Goal: Task Accomplishment & Management: Manage account settings

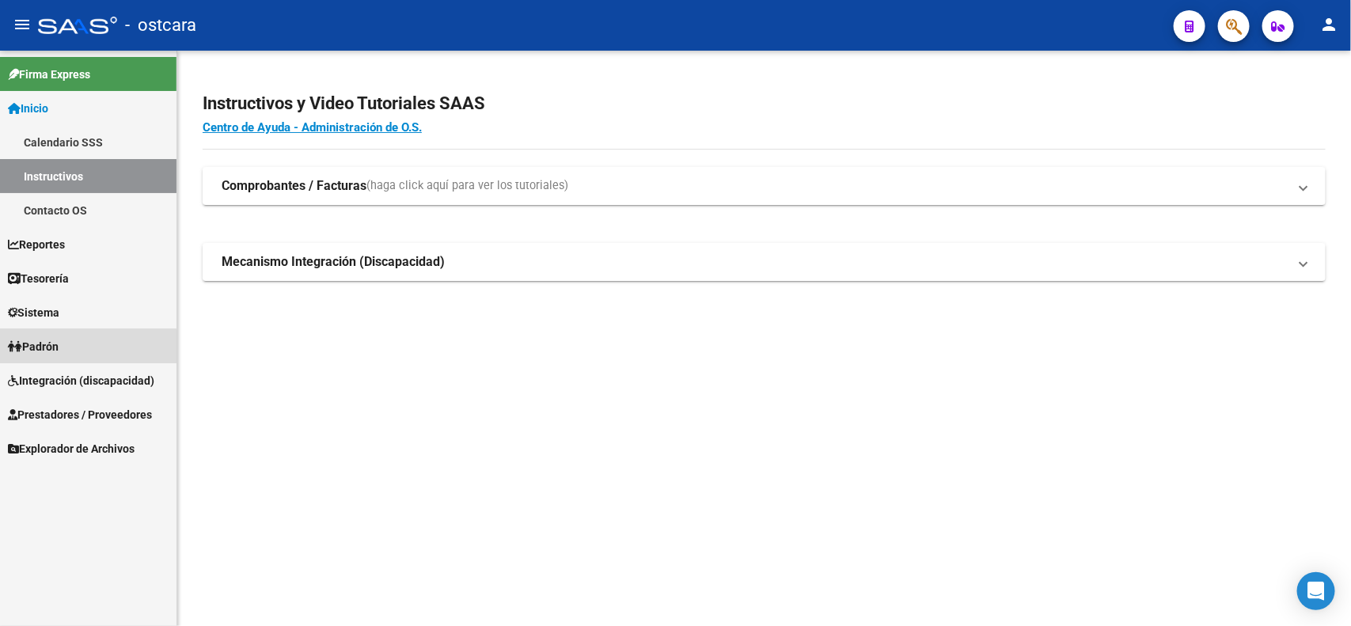
click at [82, 351] on link "Padrón" at bounding box center [88, 346] width 176 height 34
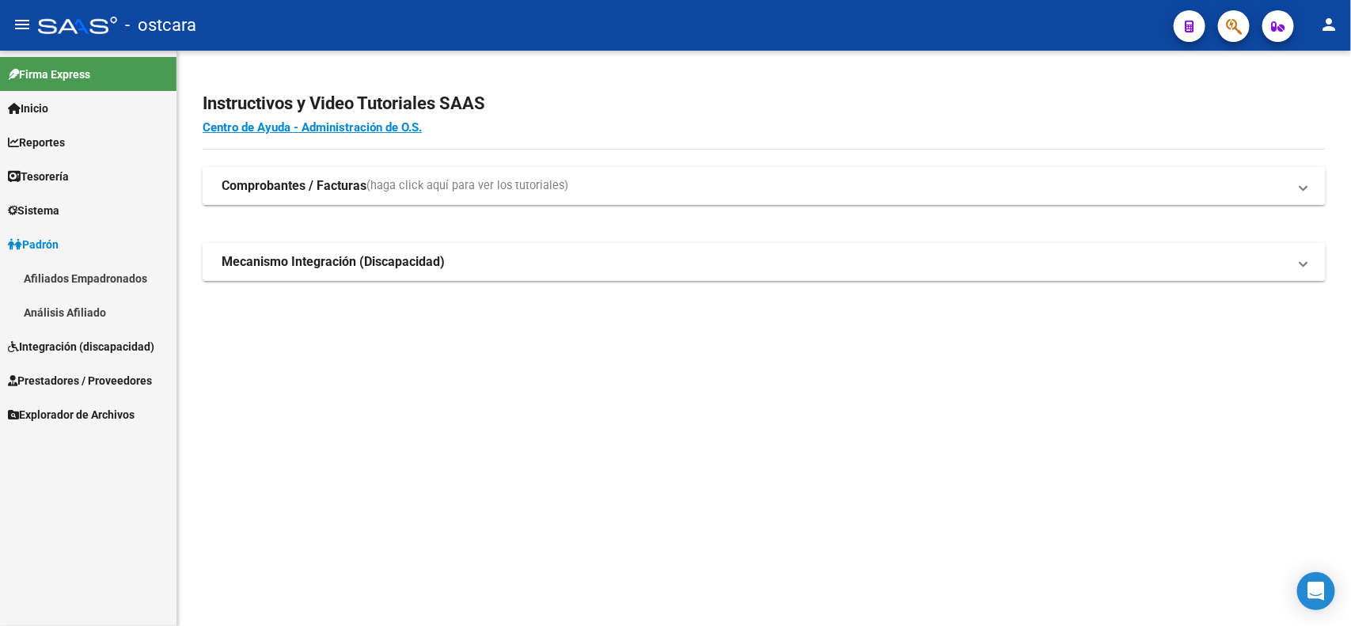
click at [82, 345] on span "Integración (discapacidad)" at bounding box center [81, 346] width 146 height 17
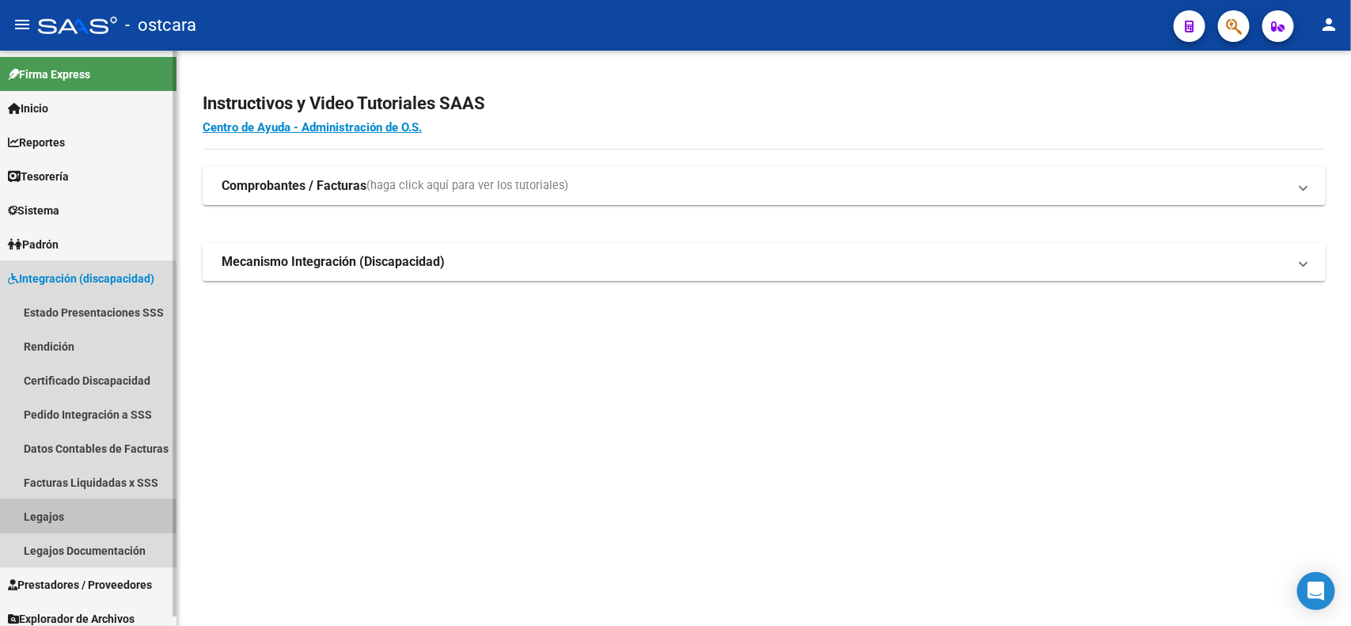
click at [58, 518] on link "Legajos" at bounding box center [88, 516] width 176 height 34
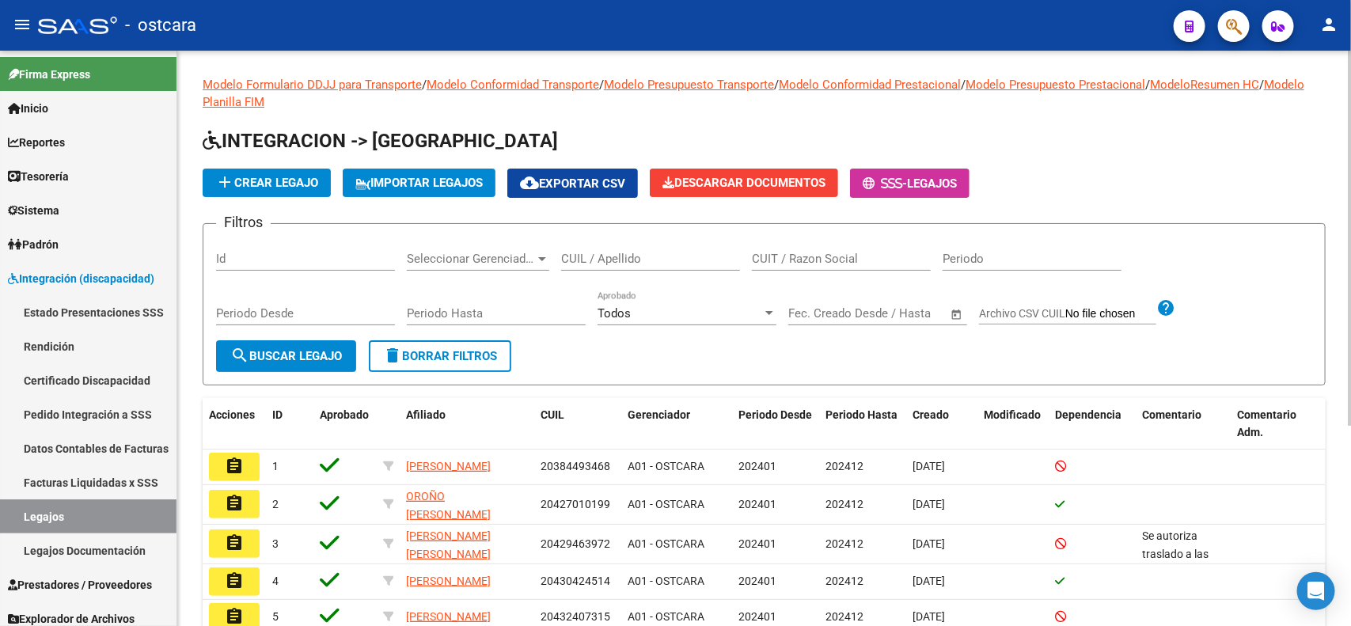
click at [630, 254] on input "CUIL / Apellido" at bounding box center [650, 259] width 179 height 14
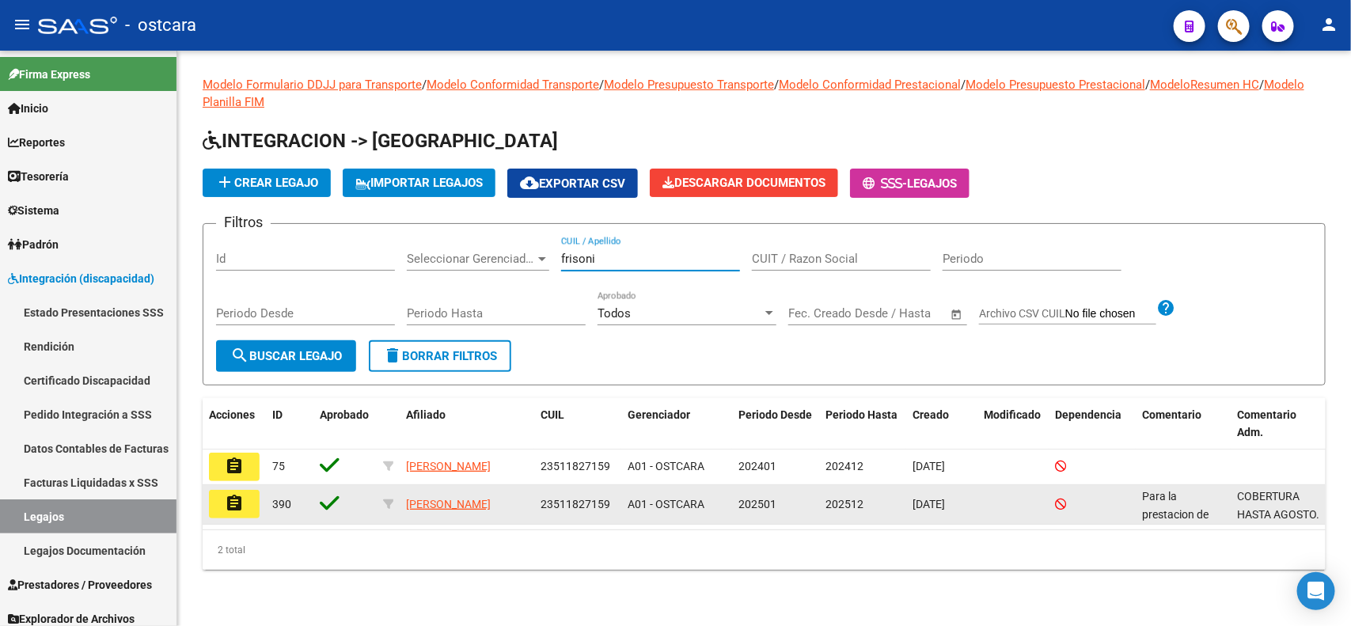
type input "frisoni"
click at [240, 511] on button "assignment" at bounding box center [234, 504] width 51 height 28
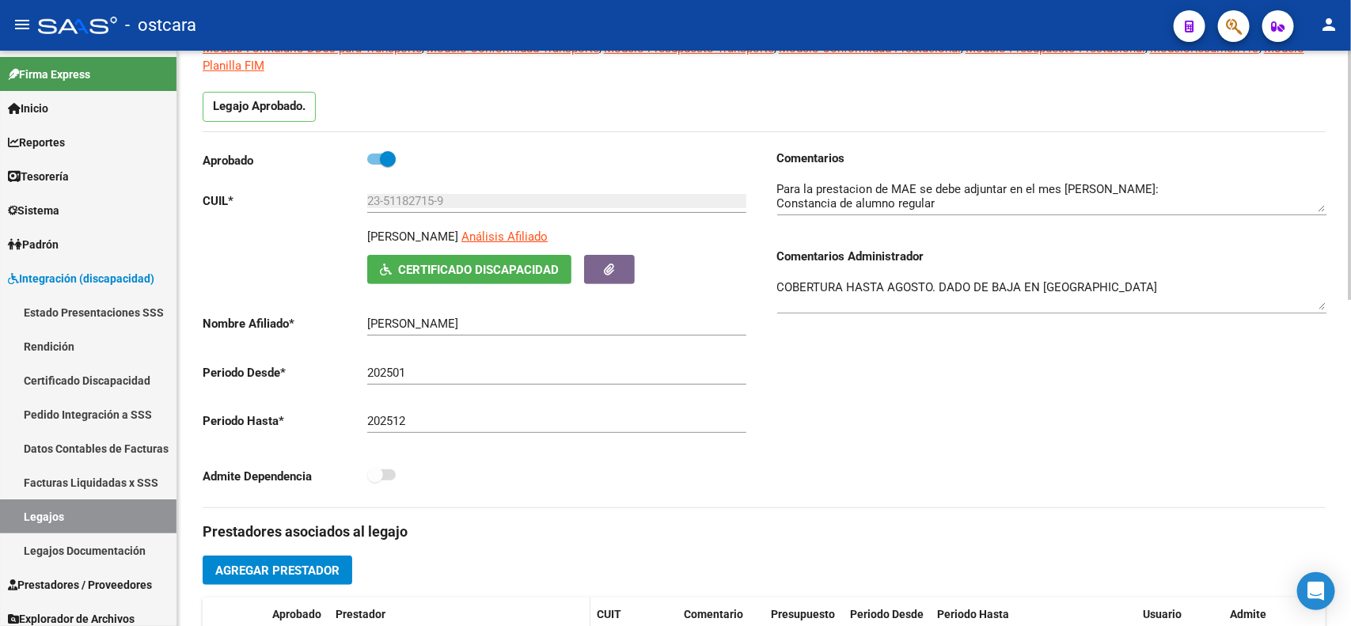
scroll to position [99, 0]
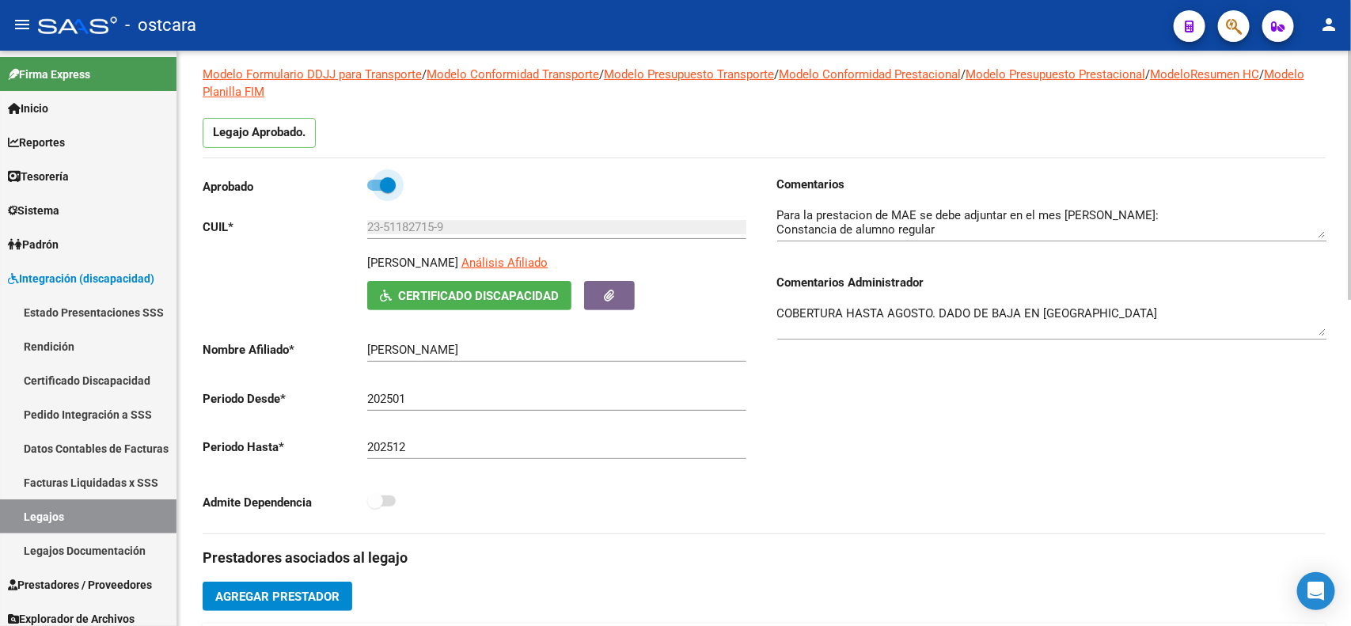
click at [380, 192] on span at bounding box center [388, 185] width 16 height 16
click at [375, 192] on input "checkbox" at bounding box center [374, 191] width 1 height 1
checkbox input "false"
drag, startPoint x: 438, startPoint y: 449, endPoint x: 313, endPoint y: 438, distance: 124.7
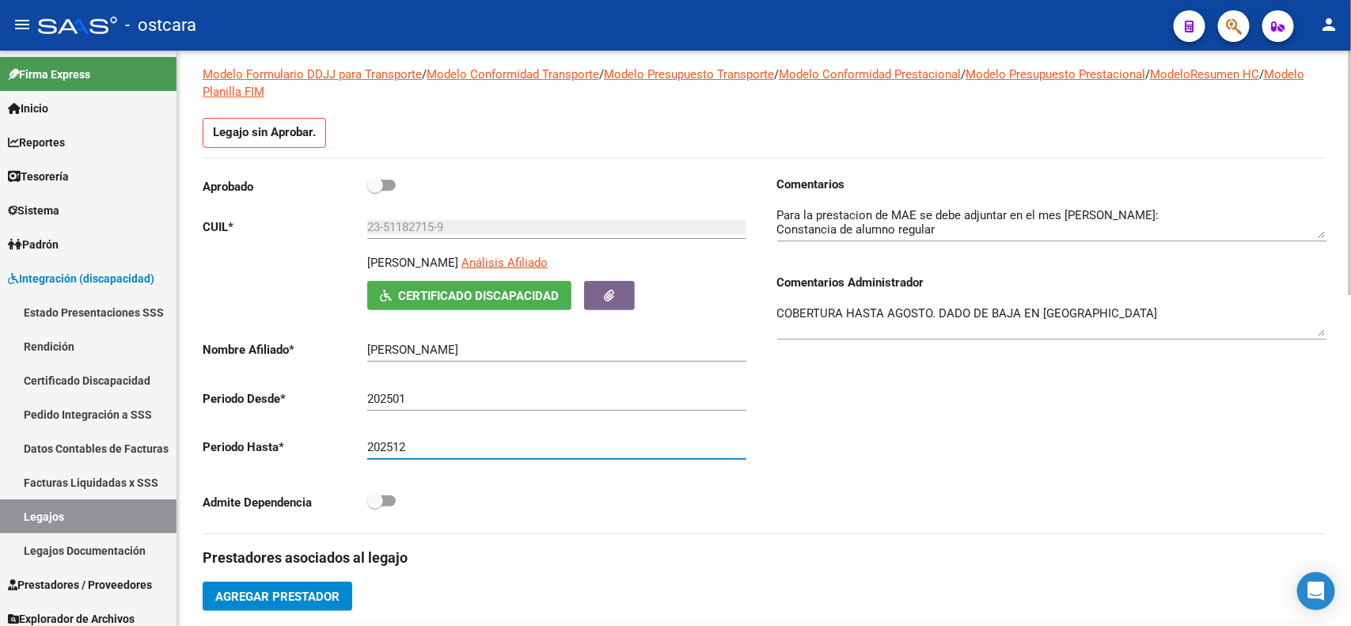
click at [313, 440] on app-form-text-field "Periodo Hasta * 202512 Ej: 202212" at bounding box center [475, 447] width 544 height 14
type input "202508"
click at [389, 192] on label at bounding box center [381, 185] width 28 height 19
click at [375, 192] on input "checkbox" at bounding box center [374, 191] width 1 height 1
checkbox input "true"
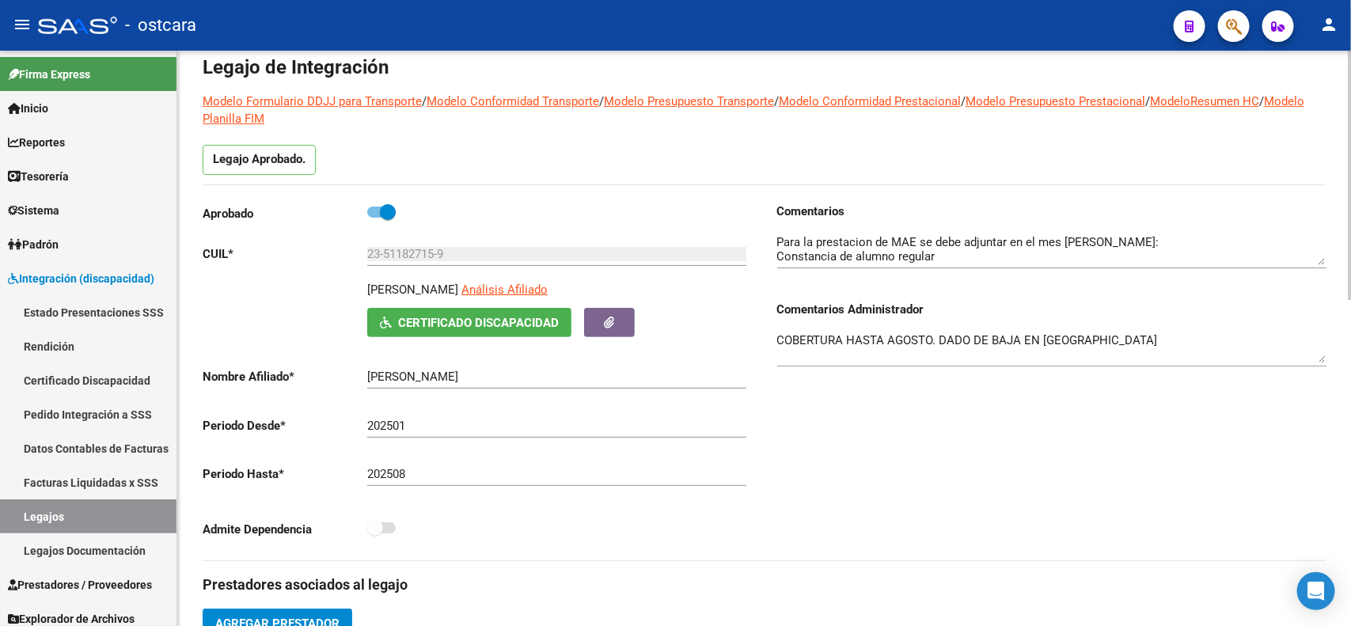
scroll to position [0, 0]
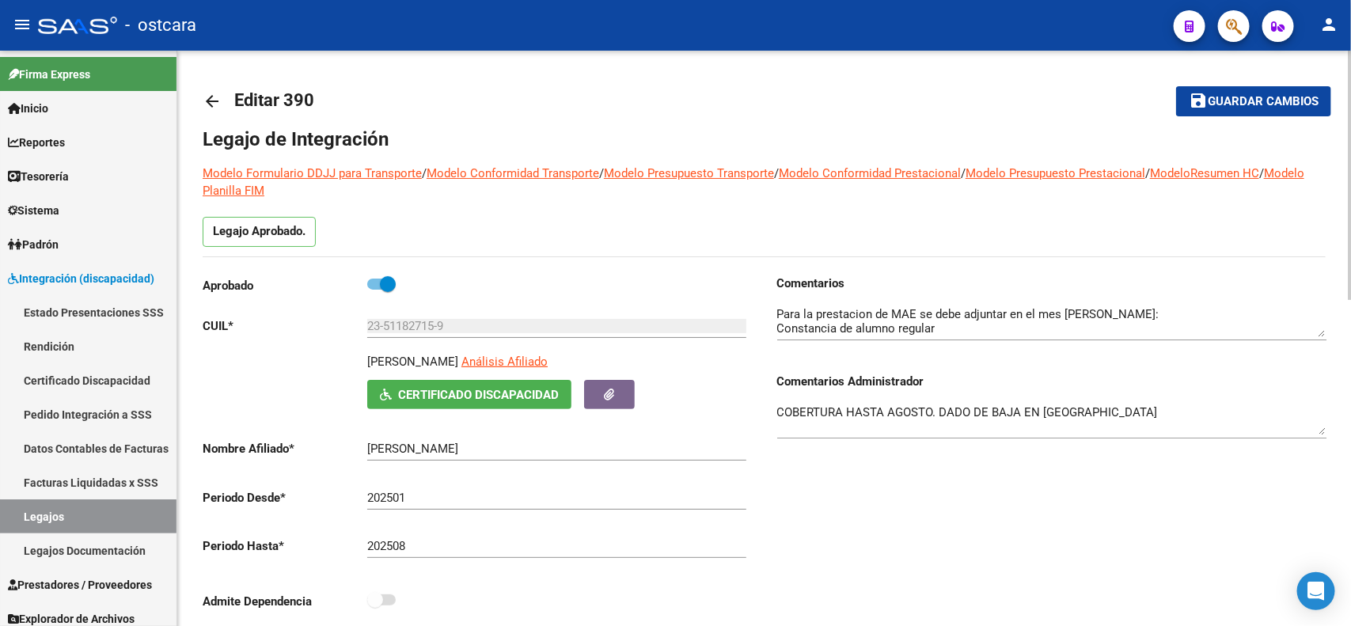
click at [1236, 112] on button "save Guardar cambios" at bounding box center [1253, 100] width 155 height 29
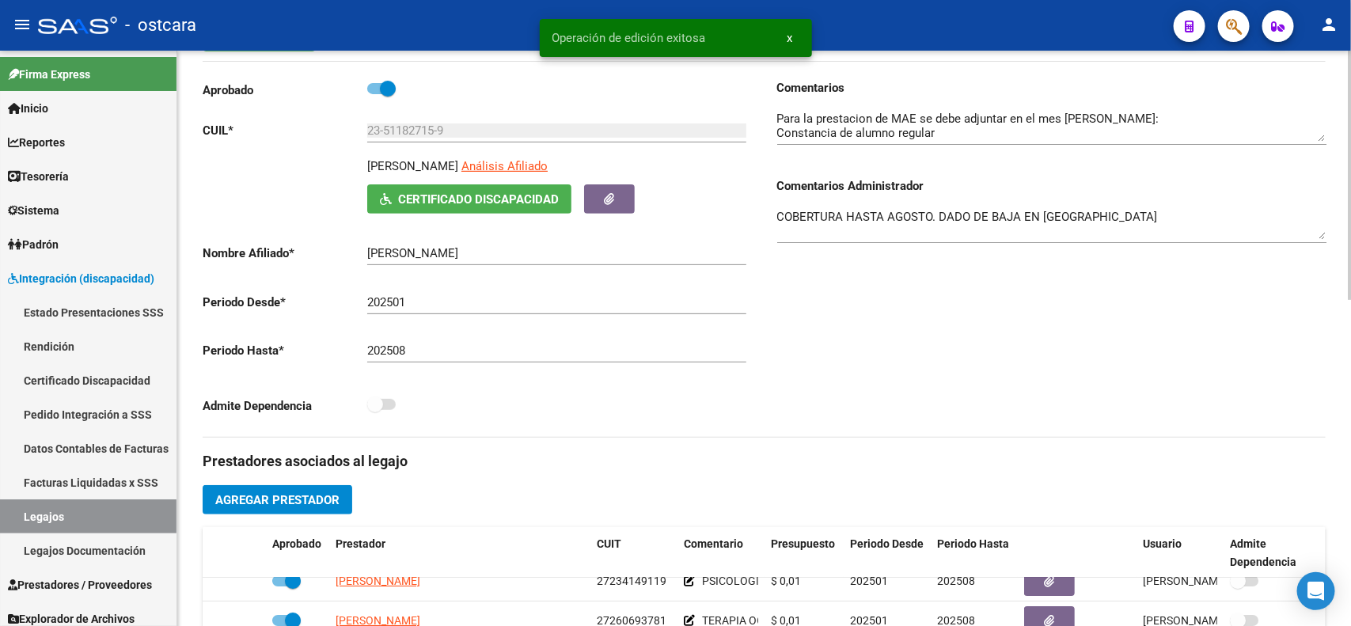
scroll to position [157, 0]
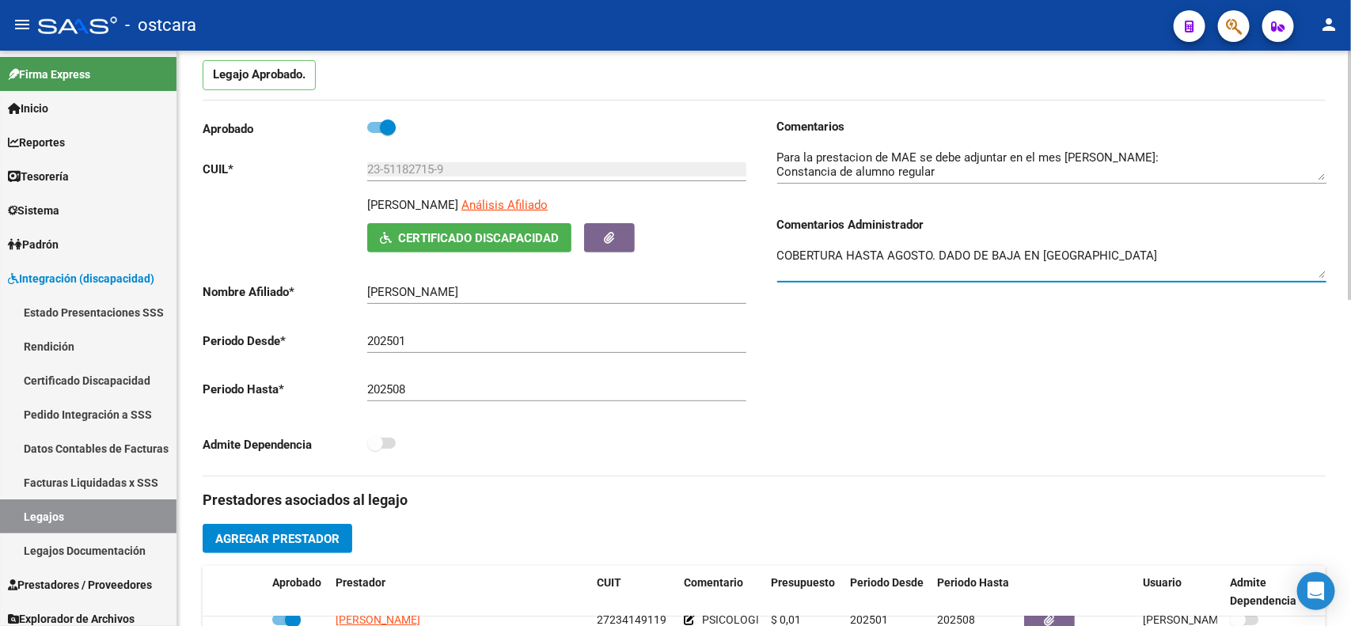
drag, startPoint x: 780, startPoint y: 251, endPoint x: 1117, endPoint y: 251, distance: 337.9
click at [1117, 251] on textarea "COBERTURA HASTA AGOSTO. DADO DE BAJA EN [GEOGRAPHIC_DATA]" at bounding box center [1051, 263] width 549 height 32
drag, startPoint x: 968, startPoint y: 255, endPoint x: 712, endPoint y: 80, distance: 309.7
click at [712, 80] on div "Legajo Aprobado." at bounding box center [764, 80] width 1123 height 40
